Goal: Transaction & Acquisition: Purchase product/service

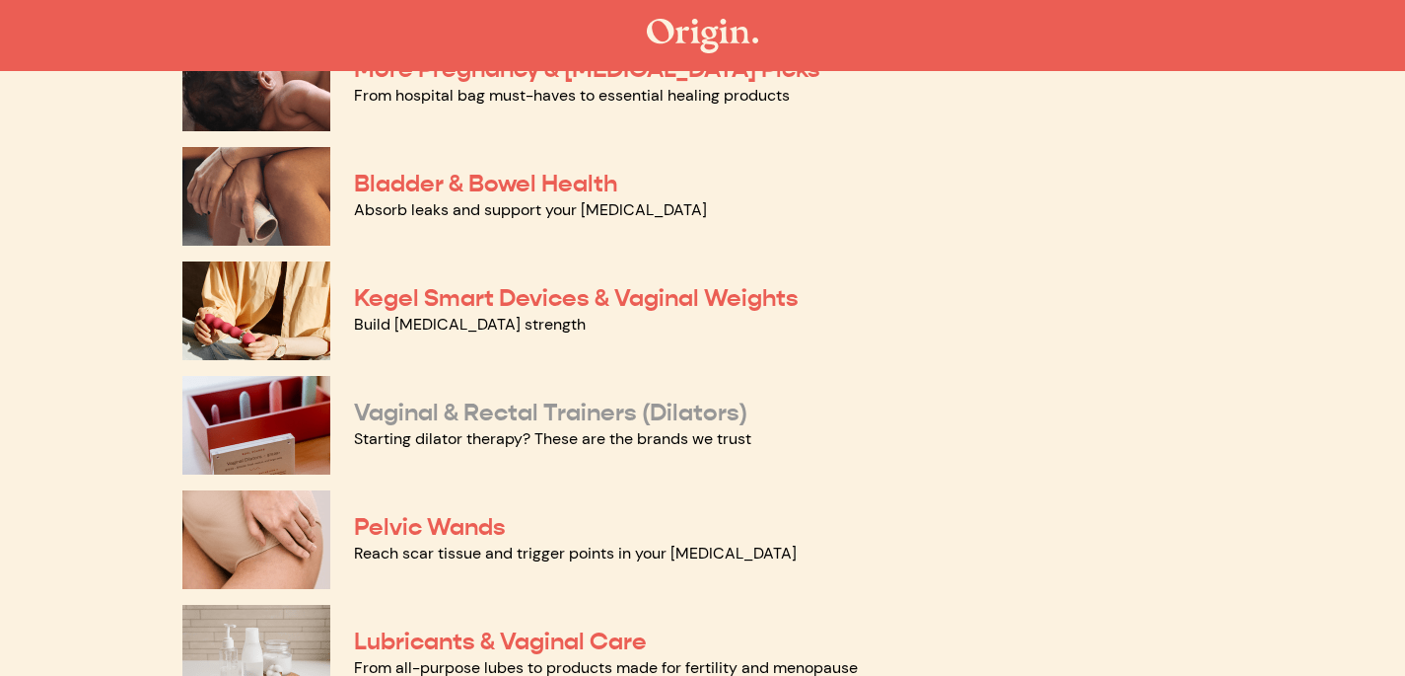
scroll to position [597, 0]
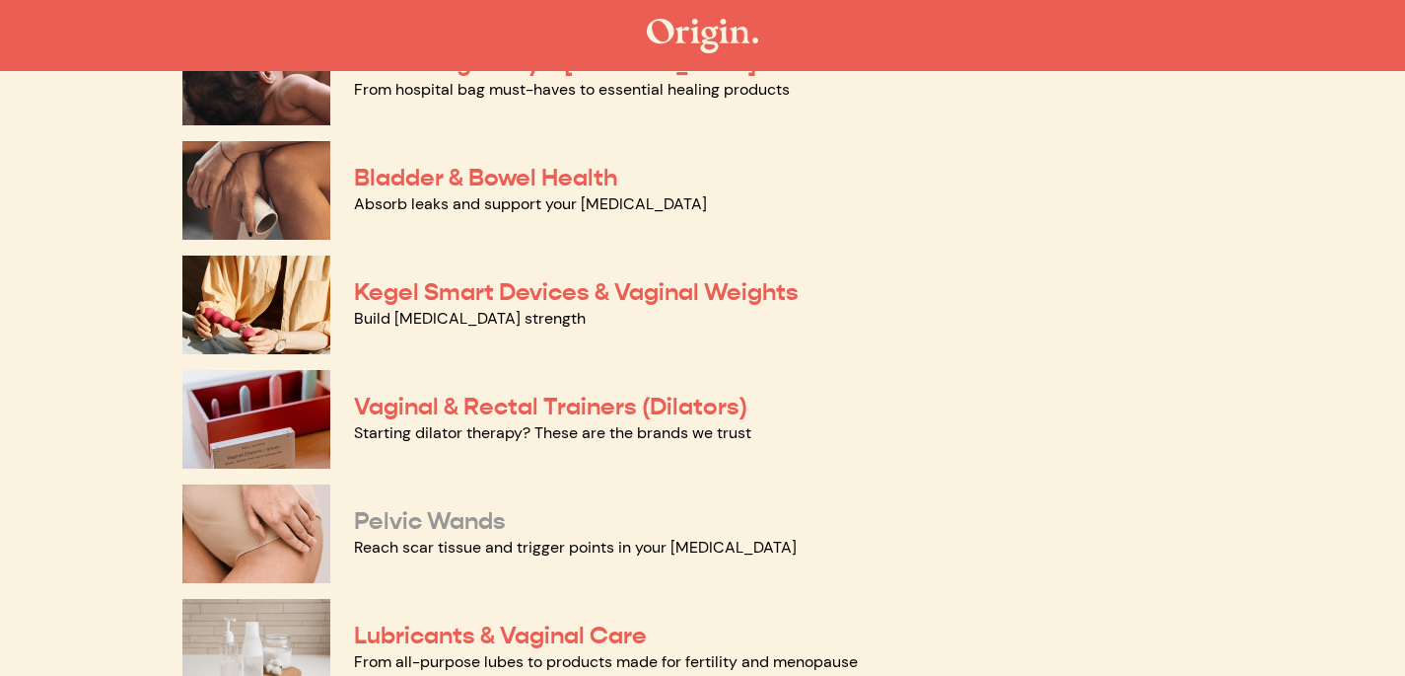
click at [426, 526] on link "Pelvic Wands" at bounding box center [430, 521] width 152 height 30
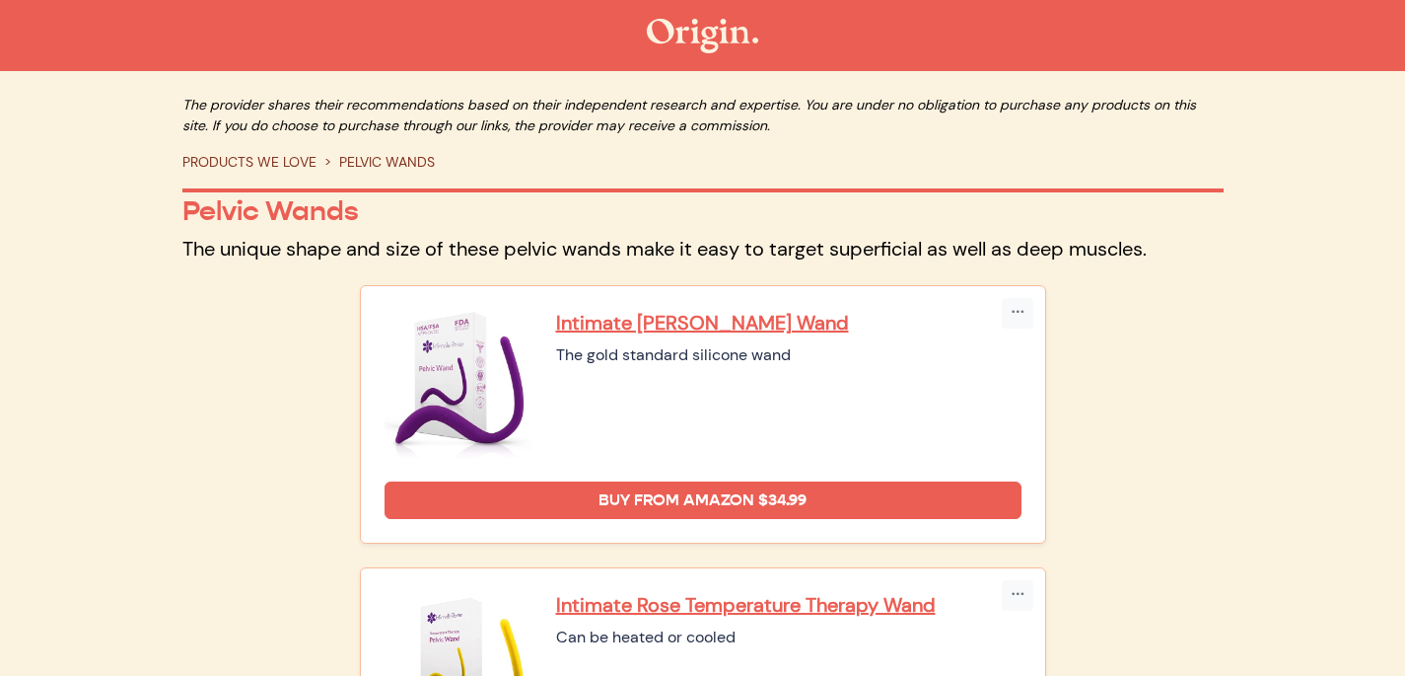
click at [693, 24] on img at bounding box center [702, 36] width 111 height 35
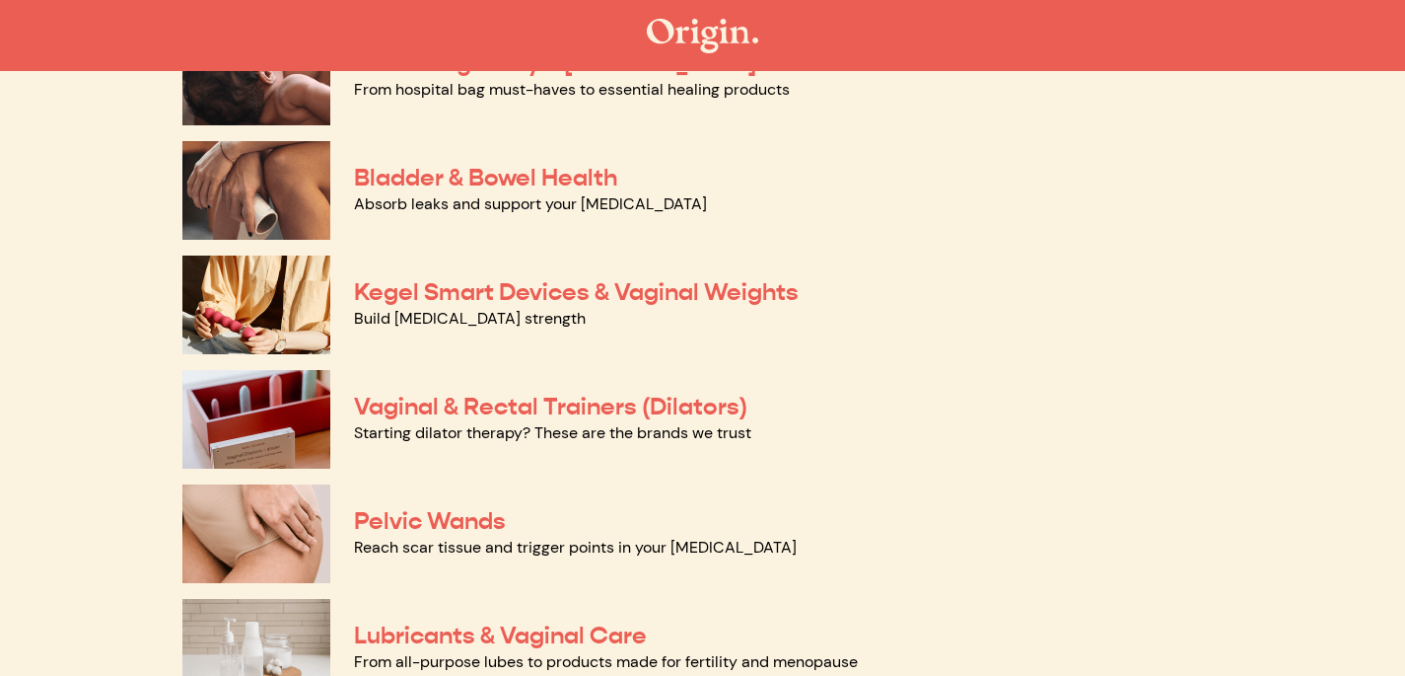
scroll to position [597, 0]
